Goal: Information Seeking & Learning: Learn about a topic

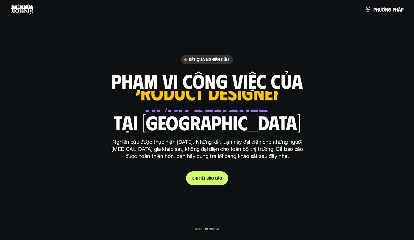
click at [214, 175] on p "C h i t i ế t b á o c á o" at bounding box center [207, 177] width 30 height 5
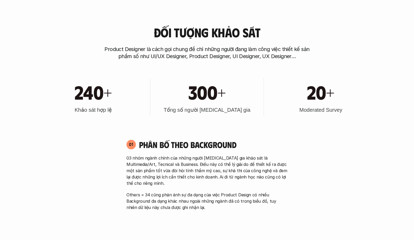
scroll to position [243, 0]
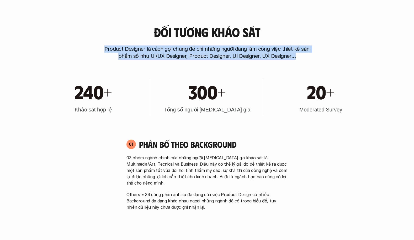
drag, startPoint x: 106, startPoint y: 48, endPoint x: 306, endPoint y: 60, distance: 200.5
click at [297, 56] on p "Product Designer là cách gọi chung để chỉ những người đang làm công việc thiết …" at bounding box center [207, 52] width 210 height 14
drag, startPoint x: 284, startPoint y: 58, endPoint x: 92, endPoint y: 48, distance: 192.2
click at [90, 48] on div "Đối tượng khảo sát Product Designer là cách gọi chung để chỉ những người đang l…" at bounding box center [207, 42] width 336 height 34
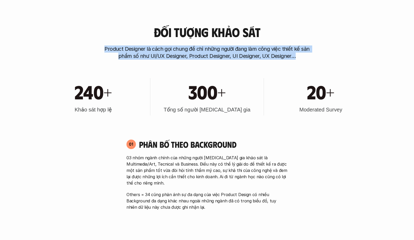
drag, startPoint x: 282, startPoint y: 45, endPoint x: 295, endPoint y: 53, distance: 15.0
click at [282, 45] on p "Product Designer là cách gọi chung để chỉ những người đang làm công việc thiết …" at bounding box center [207, 52] width 210 height 14
drag, startPoint x: 299, startPoint y: 55, endPoint x: 86, endPoint y: 46, distance: 214.0
click at [85, 46] on div "Đối tượng khảo sát Product Designer là cách gọi chung để chỉ những người đang l…" at bounding box center [207, 42] width 336 height 34
click at [309, 48] on p "Product Designer là cách gọi chung để chỉ những người đang làm công việc thiết …" at bounding box center [207, 52] width 210 height 14
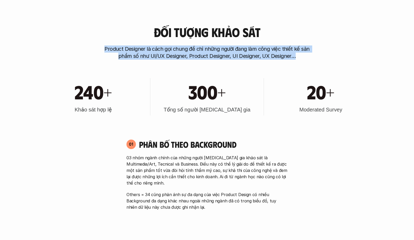
drag, startPoint x: 303, startPoint y: 56, endPoint x: 118, endPoint y: 45, distance: 185.7
click at [95, 47] on div "Đối tượng khảo sát Product Designer là cách gọi chung để chỉ những người đang l…" at bounding box center [207, 42] width 336 height 34
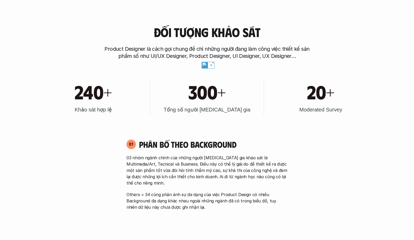
click at [277, 44] on div "Đối tượng khảo sát Product Designer là cách gọi chung để chỉ những người đang l…" at bounding box center [207, 42] width 336 height 34
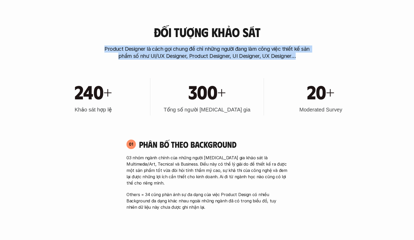
drag, startPoint x: 311, startPoint y: 58, endPoint x: 84, endPoint y: 41, distance: 227.0
click at [77, 43] on div "Đối tượng khảo sát Product Designer là cách gọi chung để chỉ những người đang l…" at bounding box center [207, 42] width 336 height 34
click at [326, 39] on div "Đối tượng khảo sát Product Designer là cách gọi chung để chỉ những người đang l…" at bounding box center [207, 42] width 336 height 34
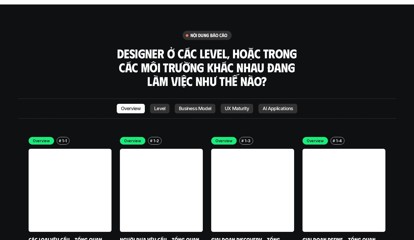
scroll to position [1455, 0]
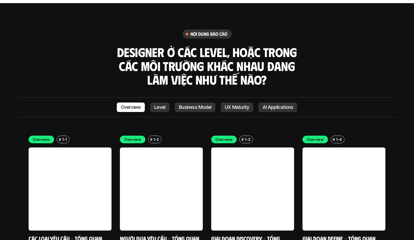
click at [72, 162] on link at bounding box center [70, 188] width 83 height 83
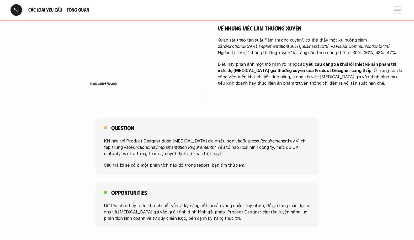
scroll to position [293, 0]
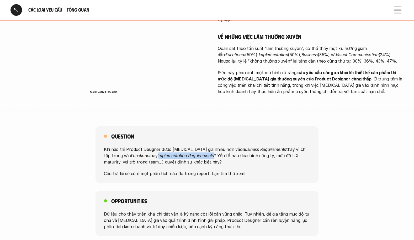
drag, startPoint x: 138, startPoint y: 150, endPoint x: 190, endPoint y: 151, distance: 51.7
click at [190, 151] on p "Khi nào thì Product Designer được [MEDICAL_DATA] gia nhiều hơn vào Business Req…" at bounding box center [207, 155] width 206 height 19
copy em "mplementation Requirements"
drag, startPoint x: 138, startPoint y: 143, endPoint x: 133, endPoint y: 149, distance: 8.4
click at [138, 146] on p "Khi nào thì Product Designer được [MEDICAL_DATA] gia nhiều hơn vào Business Req…" at bounding box center [207, 155] width 206 height 19
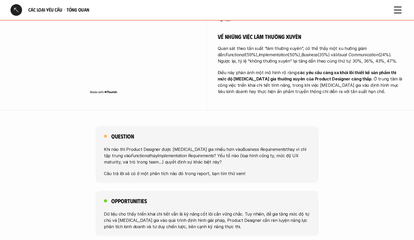
drag, startPoint x: 132, startPoint y: 149, endPoint x: 182, endPoint y: 152, distance: 50.0
click at [182, 152] on p "Khi nào thì Product Designer được [MEDICAL_DATA] gia nhiều hơn vào Business Req…" at bounding box center [207, 155] width 206 height 19
drag, startPoint x: 179, startPoint y: 150, endPoint x: 141, endPoint y: 150, distance: 37.6
click at [178, 153] on em "Implementation Requirements" at bounding box center [186, 155] width 56 height 5
drag, startPoint x: 133, startPoint y: 150, endPoint x: 190, endPoint y: 152, distance: 57.3
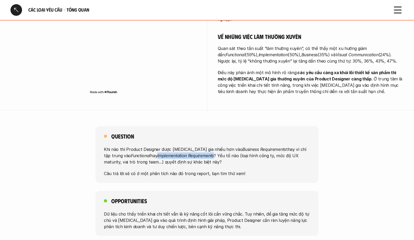
click at [190, 152] on p "Khi nào thì Product Designer được [MEDICAL_DATA] gia nhiều hơn vào Business Req…" at bounding box center [207, 155] width 206 height 19
copy em "Implementation Requirements"
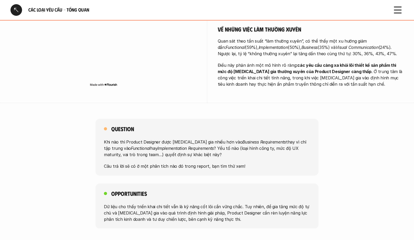
click at [272, 119] on div "Question Khi nào thì Product Designer được [MEDICAL_DATA] gia nhiều hơn vào Bus…" at bounding box center [207, 147] width 223 height 57
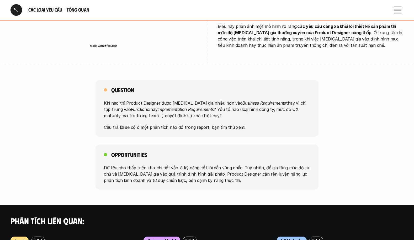
scroll to position [0, 0]
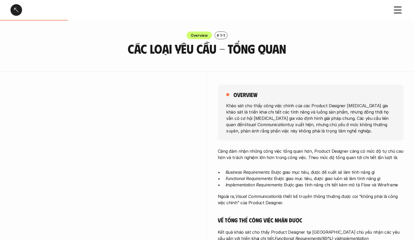
click at [397, 13] on use at bounding box center [398, 10] width 7 height 6
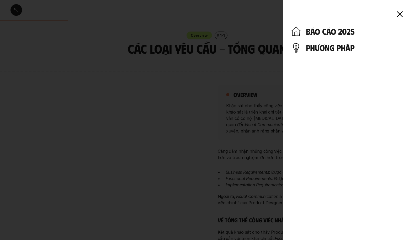
click at [397, 13] on icon at bounding box center [400, 14] width 12 height 12
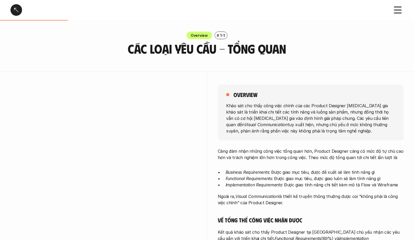
click at [21, 10] on div at bounding box center [207, 120] width 414 height 240
click at [18, 10] on div at bounding box center [17, 10] width 12 height 12
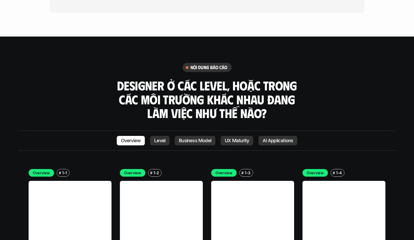
scroll to position [1470, 0]
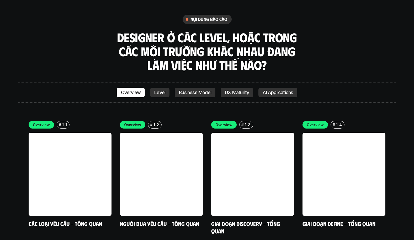
click at [164, 90] on p "Level" at bounding box center [159, 92] width 11 height 5
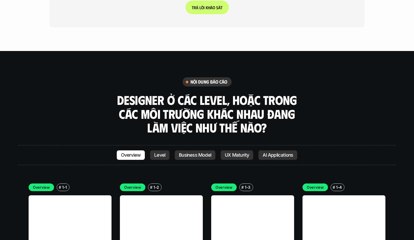
scroll to position [1473, 0]
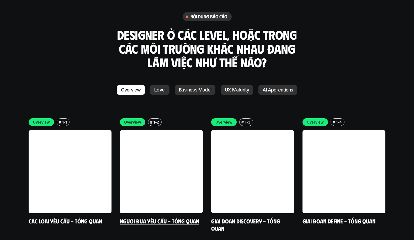
click at [180, 130] on link at bounding box center [161, 171] width 83 height 83
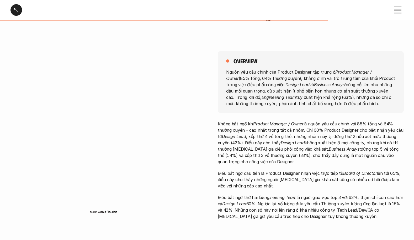
scroll to position [35, 0]
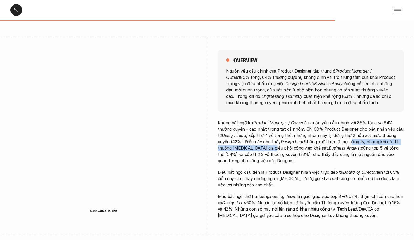
drag, startPoint x: 255, startPoint y: 146, endPoint x: 343, endPoint y: 141, distance: 87.9
click at [337, 144] on p "Không bất ngờ khi Product Manager / Owner là nguồn yêu cầu chính với 85% tổng v…" at bounding box center [311, 141] width 186 height 44
click at [372, 130] on p "Không bất ngờ khi Product Manager / Owner là nguồn yêu cầu chính với 85% tổng v…" at bounding box center [311, 141] width 186 height 44
drag, startPoint x: 290, startPoint y: 149, endPoint x: 340, endPoint y: 143, distance: 50.8
click at [340, 143] on p "Không bất ngờ khi Product Manager / Owner là nguồn yêu cầu chính với 85% tổng v…" at bounding box center [311, 141] width 186 height 44
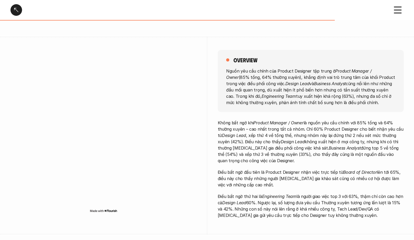
click at [363, 126] on p "Không bất ngờ khi Product Manager / Owner là nguồn yêu cầu chính với 85% tổng v…" at bounding box center [311, 141] width 186 height 44
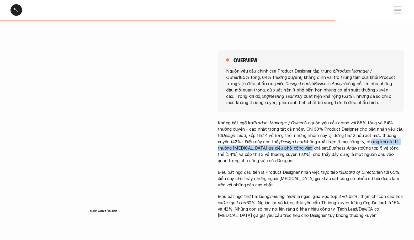
drag, startPoint x: 290, startPoint y: 150, endPoint x: 358, endPoint y: 141, distance: 68.8
click at [355, 143] on p "Không bất ngờ khi Product Manager / Owner là nguồn yêu cầu chính với 85% tổng v…" at bounding box center [311, 141] width 186 height 44
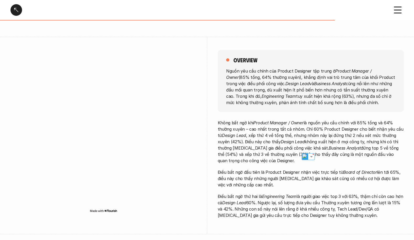
drag, startPoint x: 375, startPoint y: 117, endPoint x: 359, endPoint y: 126, distance: 17.8
click at [373, 118] on div "overview Nguồn yêu cầu chính của Product Designer tập trung ở Product Manager /…" at bounding box center [311, 135] width 186 height 197
drag, startPoint x: 231, startPoint y: 155, endPoint x: 251, endPoint y: 154, distance: 20.3
click at [249, 154] on p "Không bất ngờ khi Product Manager / Owner là nguồn yêu cầu chính với 85% tổng v…" at bounding box center [311, 141] width 186 height 44
click at [309, 143] on p "Không bất ngờ khi Product Manager / Owner là nguồn yêu cầu chính với 85% tổng v…" at bounding box center [311, 141] width 186 height 44
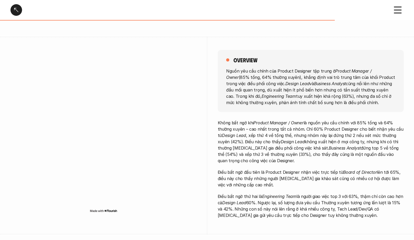
drag, startPoint x: 288, startPoint y: 157, endPoint x: 319, endPoint y: 156, distance: 31.3
click at [319, 156] on p "Không bất ngờ khi Product Manager / Owner là nguồn yêu cầu chính với 85% tổng v…" at bounding box center [311, 141] width 186 height 44
drag, startPoint x: 331, startPoint y: 141, endPoint x: 292, endPoint y: 157, distance: 41.8
click at [331, 141] on p "Không bất ngờ khi Product Manager / Owner là nguồn yêu cầu chính với 85% tổng v…" at bounding box center [311, 141] width 186 height 44
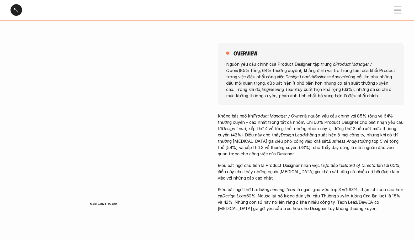
scroll to position [44, 0]
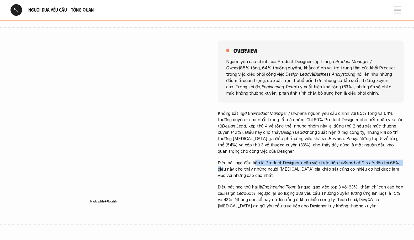
drag, startPoint x: 252, startPoint y: 163, endPoint x: 257, endPoint y: 163, distance: 5.0
click at [255, 164] on p "Điều bất ngờ đầu tiên là Product Designer nhận việc trực tiếp từ Board of Direc…" at bounding box center [311, 168] width 186 height 19
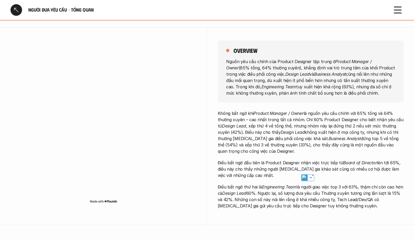
click at [287, 144] on p "Không bất ngờ khi Product Manager / Owner là nguồn yêu cầu chính với 85% tổng v…" at bounding box center [311, 132] width 186 height 44
drag, startPoint x: 223, startPoint y: 171, endPoint x: 249, endPoint y: 171, distance: 25.7
click at [248, 171] on p "Điều bất ngờ đầu tiên là Product Designer nhận việc trực tiếp từ Board of Direc…" at bounding box center [311, 168] width 186 height 19
click at [273, 166] on p "Điều bất ngờ đầu tiên là Product Designer nhận việc trực tiếp từ Board of Direc…" at bounding box center [311, 168] width 186 height 19
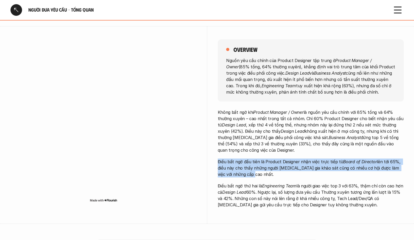
drag, startPoint x: 217, startPoint y: 163, endPoint x: 256, endPoint y: 179, distance: 41.7
click at [252, 178] on div "overview Nguồn yêu cầu chính của Product Designer tập trung ở Product Manager /…" at bounding box center [207, 124] width 393 height 197
click at [260, 178] on div "Không bất ngờ khi Product Manager / Owner là nguồn yêu cầu chính với 85% tổng v…" at bounding box center [311, 158] width 186 height 99
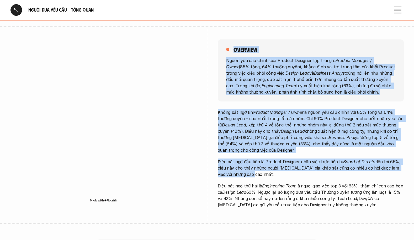
drag, startPoint x: 236, startPoint y: 178, endPoint x: 204, endPoint y: 163, distance: 35.2
click at [204, 163] on div "overview Nguồn yêu cầu chính của Product Designer tập trung ở Product Manager /…" at bounding box center [207, 124] width 393 height 197
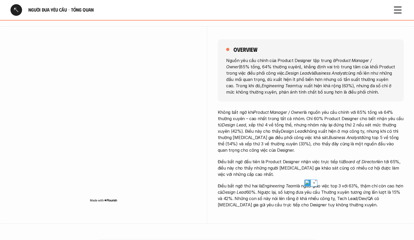
click at [274, 160] on p "Điều bất ngờ đầu tiên là Product Designer nhận việc trực tiếp từ Board of Direc…" at bounding box center [311, 167] width 186 height 19
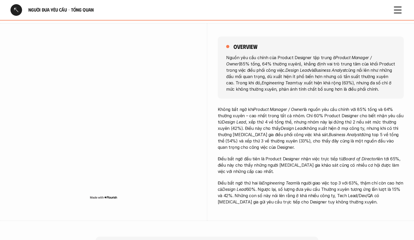
scroll to position [48, 0]
drag, startPoint x: 263, startPoint y: 183, endPoint x: 301, endPoint y: 184, distance: 37.8
click at [301, 184] on p "Điều bất ngờ thứ hai là Engineering Team là người giao việc top 3 với 63%, thậm…" at bounding box center [311, 191] width 186 height 25
click at [302, 179] on p "Điều bất ngờ thứ hai là Engineering Team là người giao việc top 3 với 63%, thậm…" at bounding box center [311, 191] width 186 height 25
drag, startPoint x: 317, startPoint y: 184, endPoint x: 348, endPoint y: 181, distance: 31.4
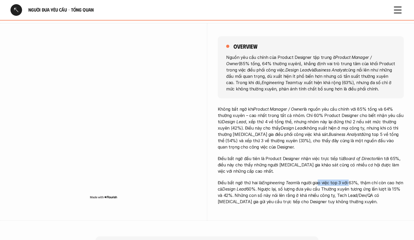
click at [348, 181] on p "Điều bất ngờ thứ hai là Engineering Team là người giao việc top 3 với 63%, thậm…" at bounding box center [311, 191] width 186 height 25
click at [348, 177] on div "Không bất ngờ khi Product Manager / Owner là nguồn yêu cầu chính với 85% tổng v…" at bounding box center [311, 155] width 186 height 99
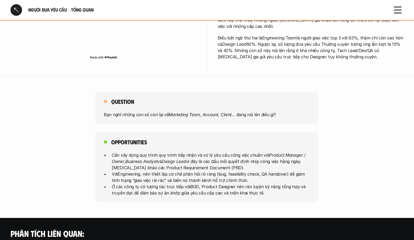
scroll to position [214, 0]
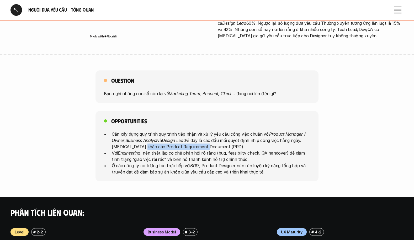
drag, startPoint x: 143, startPoint y: 147, endPoint x: 204, endPoint y: 148, distance: 61.7
click at [204, 148] on p "Cần xây dựng quy trình quy trình tiếp nhận và xử lý yêu cầu công việc chuẩn với…" at bounding box center [211, 140] width 199 height 19
click at [301, 79] on div "Question Bạn nghĩ những con số còn lại về Marketing Team, Account, Client … đan…" at bounding box center [207, 86] width 223 height 33
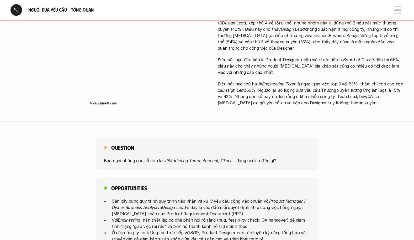
scroll to position [0, 0]
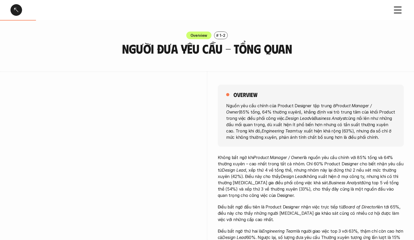
click at [389, 6] on div "Người đưa yêu cầu - Tổng quan" at bounding box center [207, 10] width 414 height 20
click at [395, 9] on icon at bounding box center [398, 10] width 12 height 12
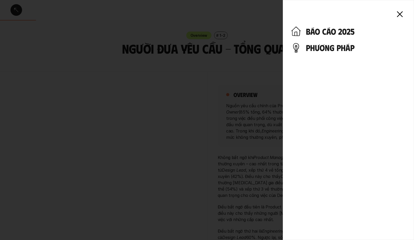
click at [320, 32] on h4 "báo cáo 2025" at bounding box center [356, 31] width 100 height 10
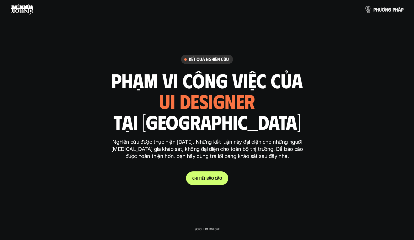
click at [392, 14] on link "p h ư ơ n g p h á p" at bounding box center [384, 9] width 39 height 11
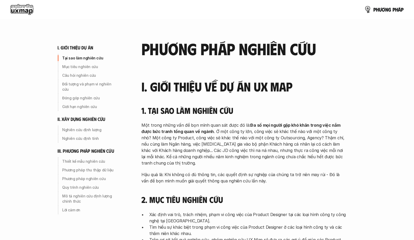
click at [391, 11] on p "p h ư ơ n g p h á p" at bounding box center [389, 10] width 30 height 6
click at [366, 9] on img at bounding box center [368, 10] width 8 height 8
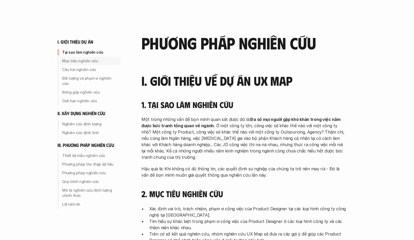
click at [70, 59] on p "Mục tiêu nghiên cứu" at bounding box center [90, 60] width 56 height 5
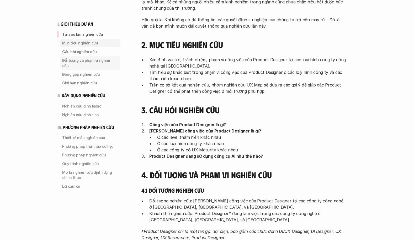
scroll to position [155, 0]
click at [77, 41] on p "Mục tiêu nghiên cứu" at bounding box center [90, 42] width 56 height 5
click at [75, 42] on p "Mục tiêu nghiên cứu" at bounding box center [90, 42] width 56 height 5
click at [74, 42] on p "Mục tiêu nghiên cứu" at bounding box center [90, 42] width 56 height 5
click at [73, 60] on p "Đối tượng và phạm vi nghiên cứu" at bounding box center [90, 63] width 56 height 11
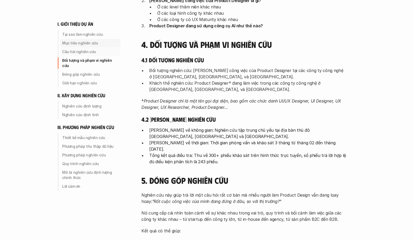
click at [76, 44] on p "Mục tiêu nghiên cứu" at bounding box center [90, 42] width 56 height 5
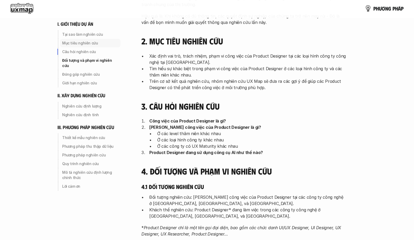
scroll to position [155, 0]
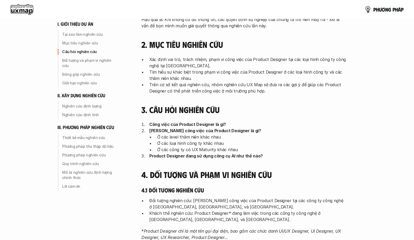
click at [378, 5] on link "p h ư ơ n g p h á p" at bounding box center [384, 9] width 39 height 11
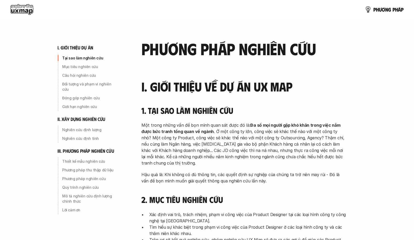
click at [28, 8] on use at bounding box center [22, 9] width 23 height 11
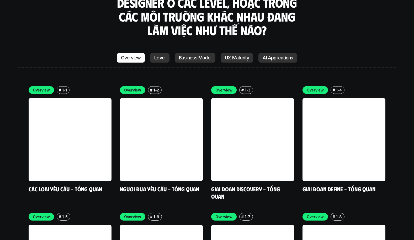
scroll to position [1509, 0]
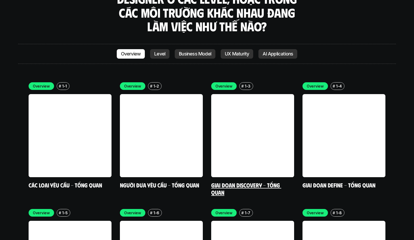
click at [258, 181] on link "Giai đoạn Discovery - Tổng quan" at bounding box center [246, 188] width 70 height 14
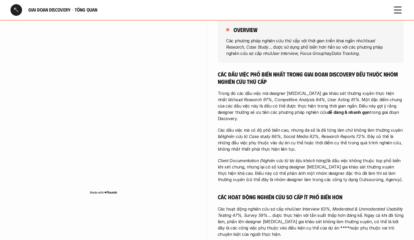
scroll to position [66, 0]
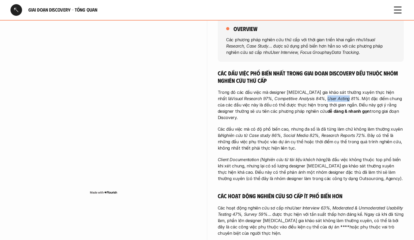
drag, startPoint x: 301, startPoint y: 100, endPoint x: 323, endPoint y: 100, distance: 22.3
click at [323, 100] on em "Visual Research 97%, Competitive Analysis 84%, User Acting 81%" at bounding box center [295, 98] width 128 height 5
click at [269, 8] on h6 "Giai đoạn Discovery - Tổng quan" at bounding box center [207, 10] width 358 height 6
